Goal: Navigation & Orientation: Go to known website

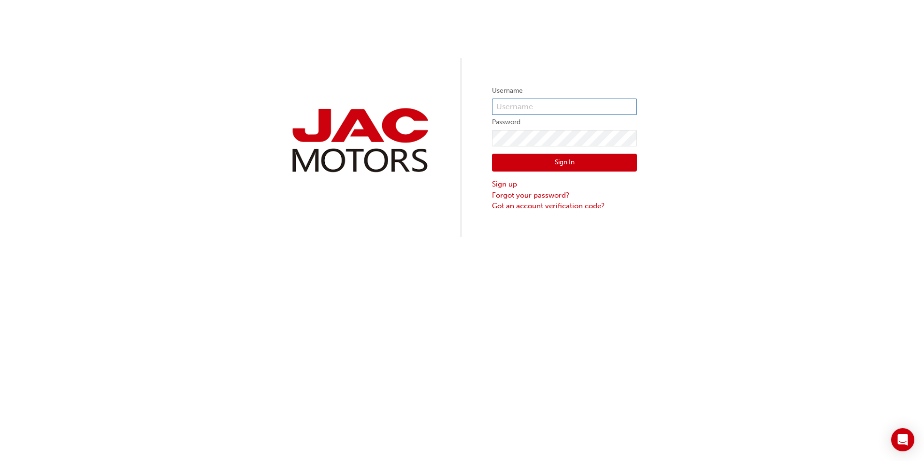
type input "CR0356"
click at [524, 161] on button "Sign In" at bounding box center [564, 163] width 145 height 18
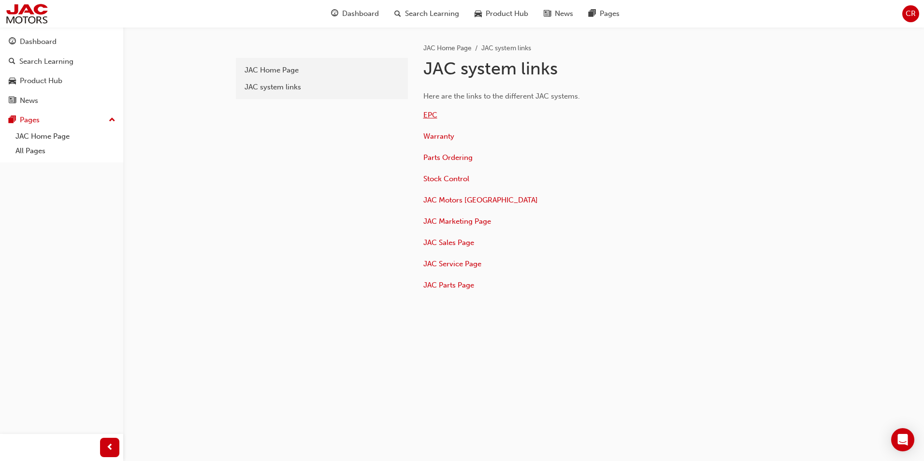
click at [428, 114] on span "EPC" at bounding box center [430, 115] width 14 height 9
click at [445, 157] on span "Parts Ordering" at bounding box center [447, 157] width 49 height 9
